Goal: Download file/media

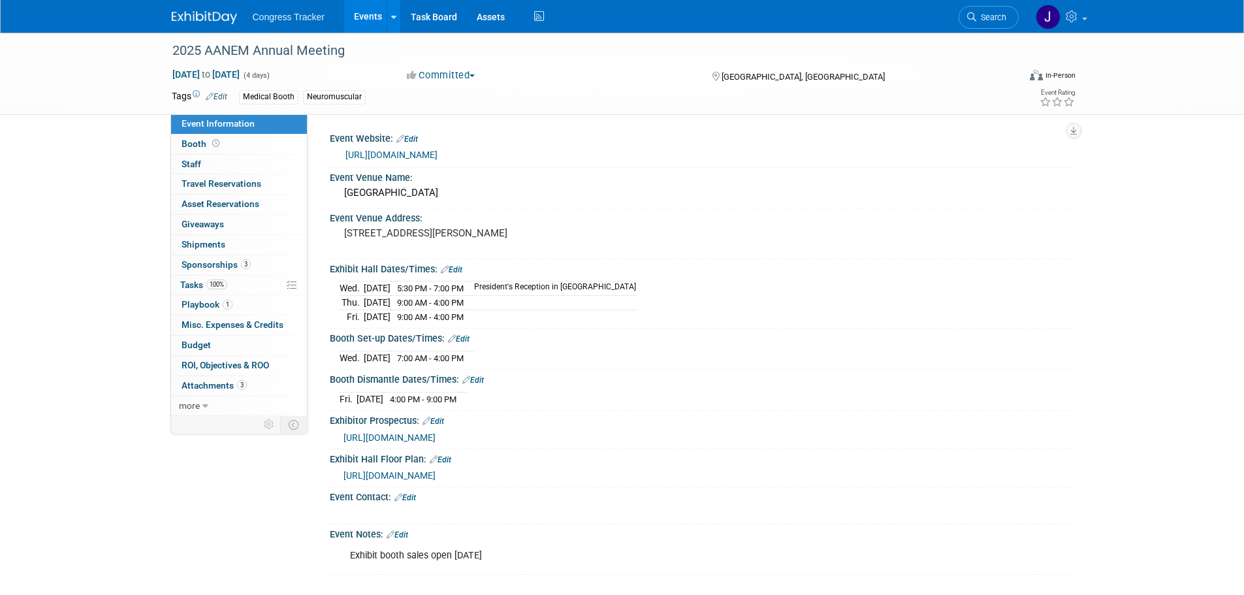
click at [365, 10] on link "Events" at bounding box center [368, 16] width 48 height 33
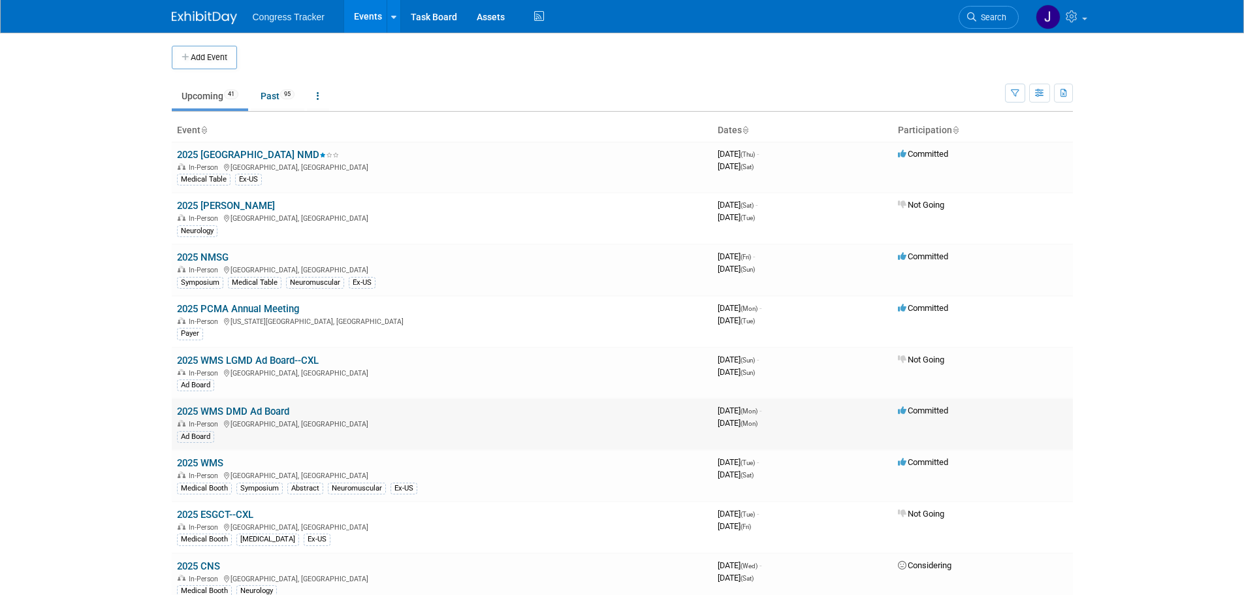
click at [254, 410] on link "2025 WMS DMD Ad Board" at bounding box center [233, 411] width 112 height 12
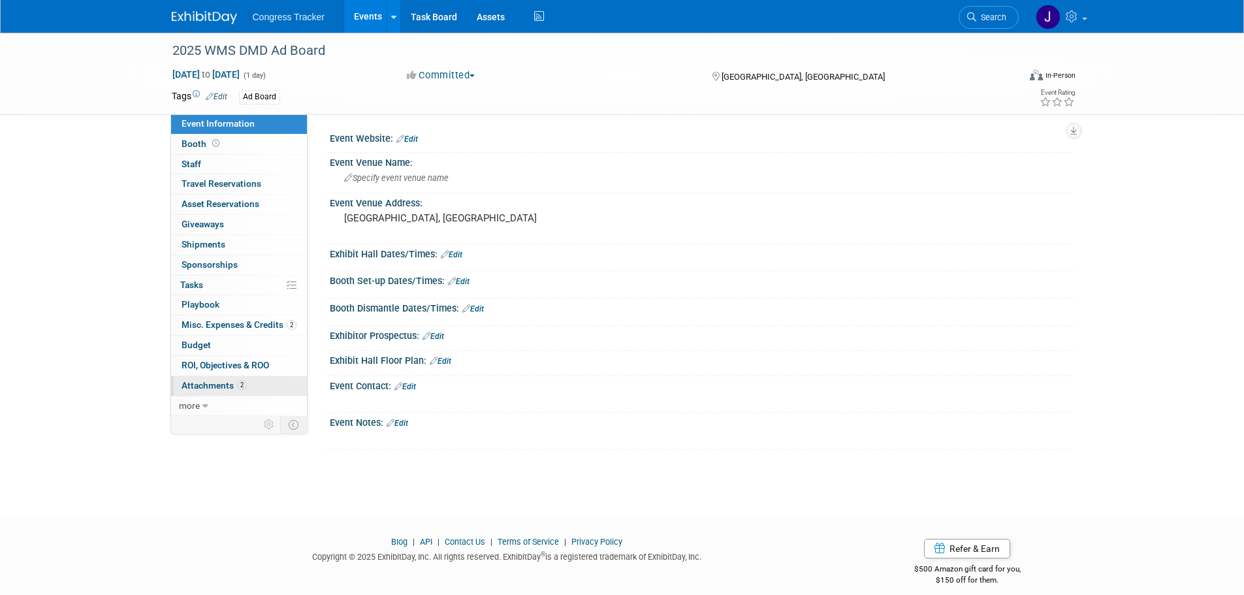
click at [231, 385] on span "Attachments 2" at bounding box center [214, 385] width 65 height 10
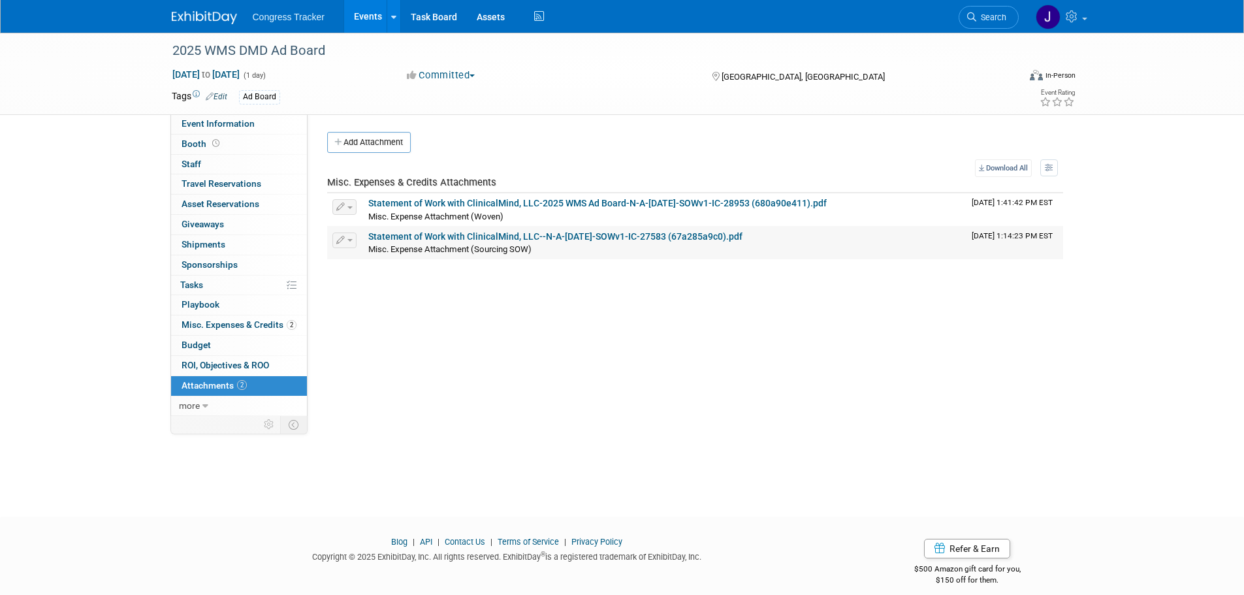
click at [626, 234] on link "Statement of Work with ClinicalMind, LLC--N-A-February 7, 2025-SOWv1-IC-27583 (…" at bounding box center [555, 236] width 374 height 10
click at [446, 198] on link "Statement of Work with ClinicalMind, LLC-2025 WMS Ad Board-N-A-May 7, 2025-SOWv…" at bounding box center [597, 203] width 458 height 10
